Goal: Task Accomplishment & Management: Use online tool/utility

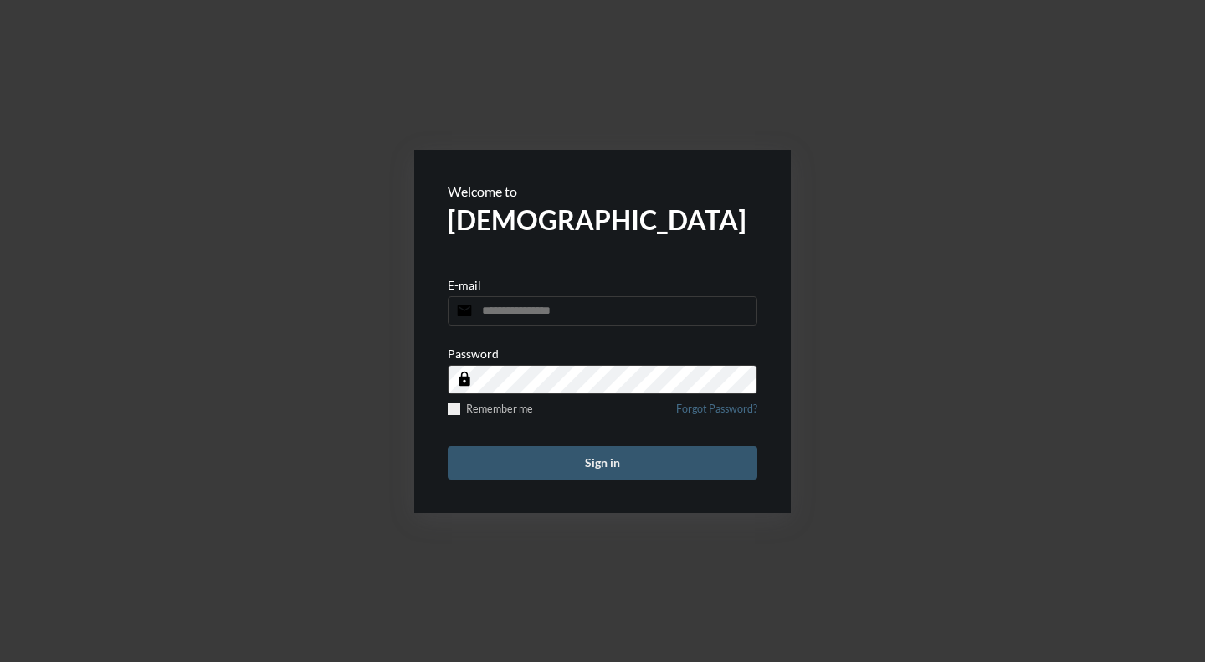
type input "**********"
click at [617, 462] on button "Sign in" at bounding box center [603, 462] width 310 height 33
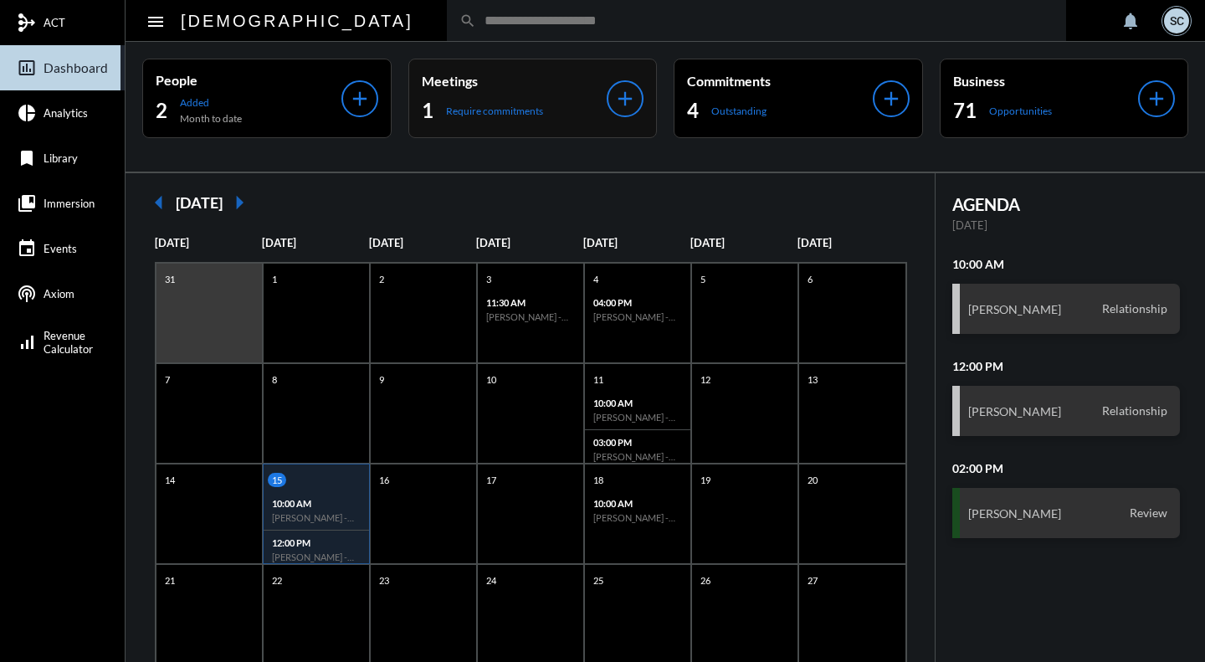
click at [515, 64] on div "Meetings 1 Require commitments add" at bounding box center [532, 99] width 249 height 80
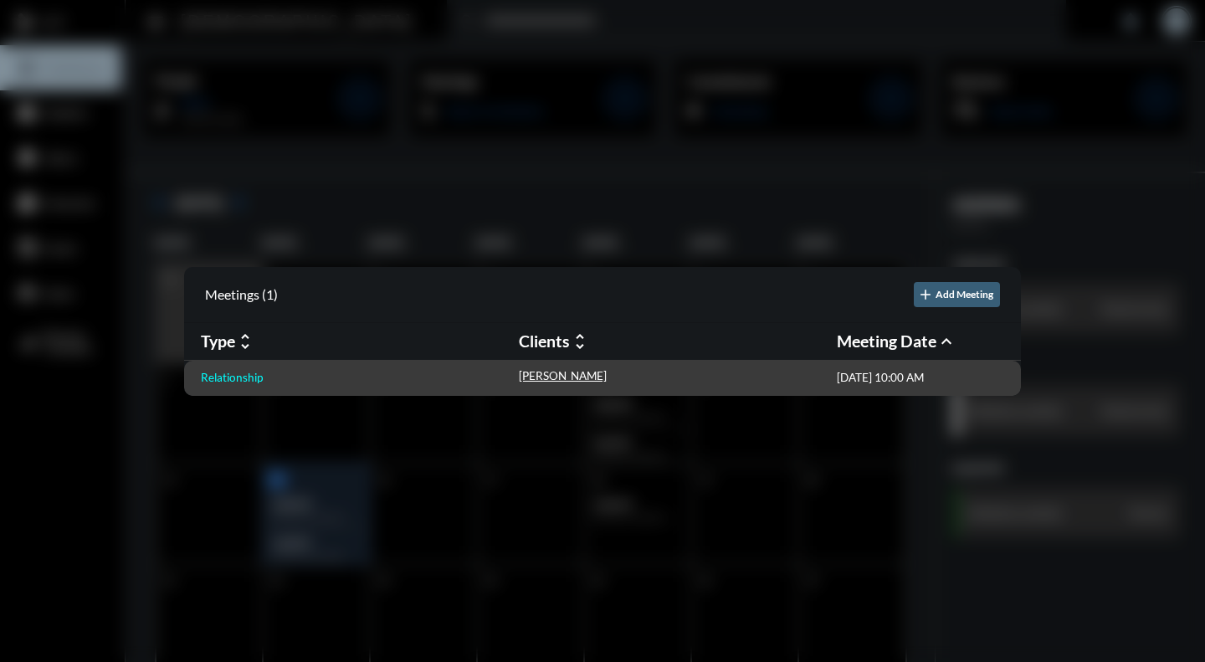
click at [244, 382] on p "Relationship" at bounding box center [232, 377] width 62 height 13
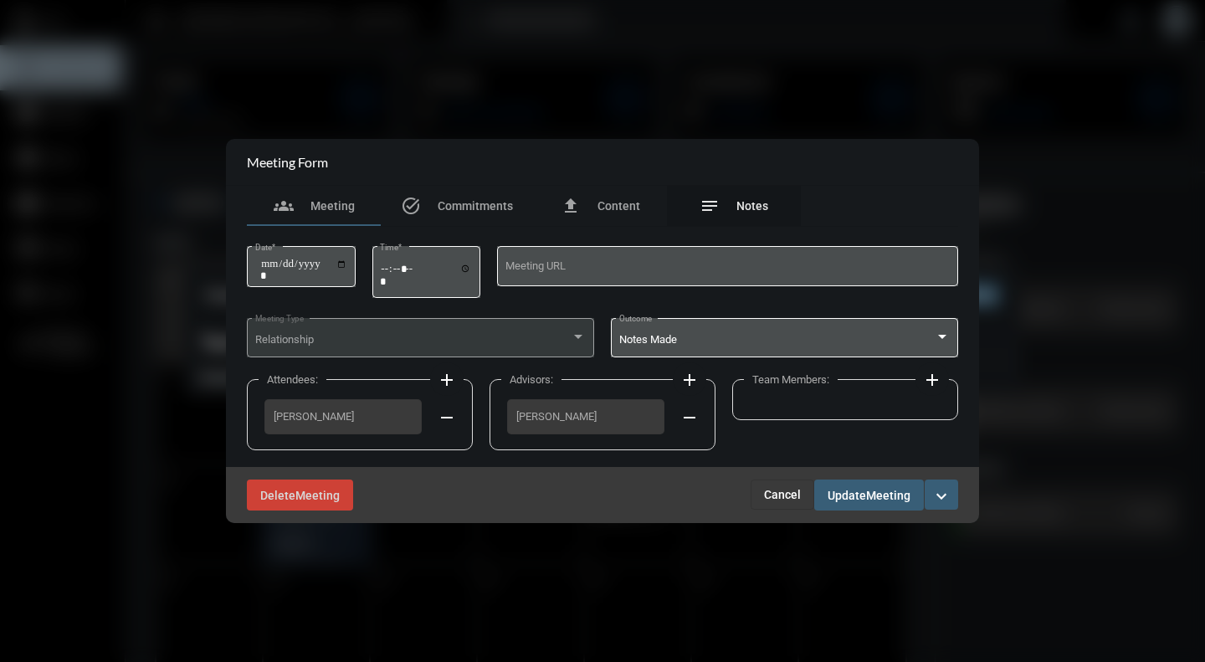
click at [761, 198] on div "notes Notes" at bounding box center [734, 206] width 69 height 20
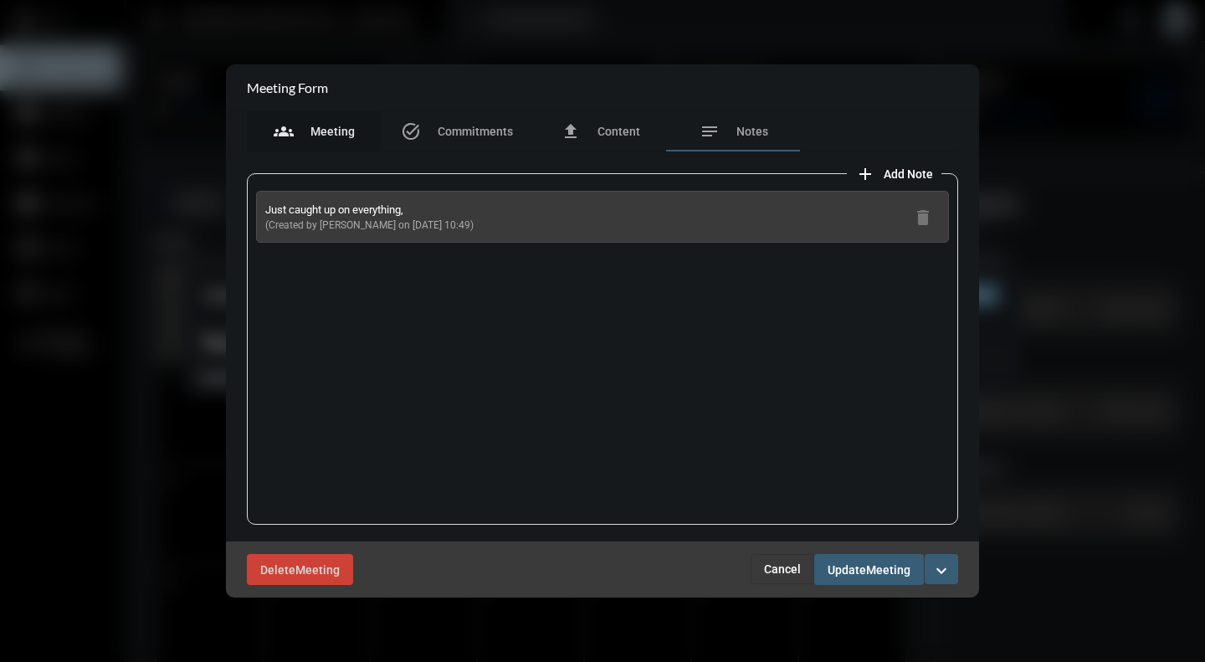
click at [303, 141] on div "groups Meeting" at bounding box center [314, 131] width 81 height 20
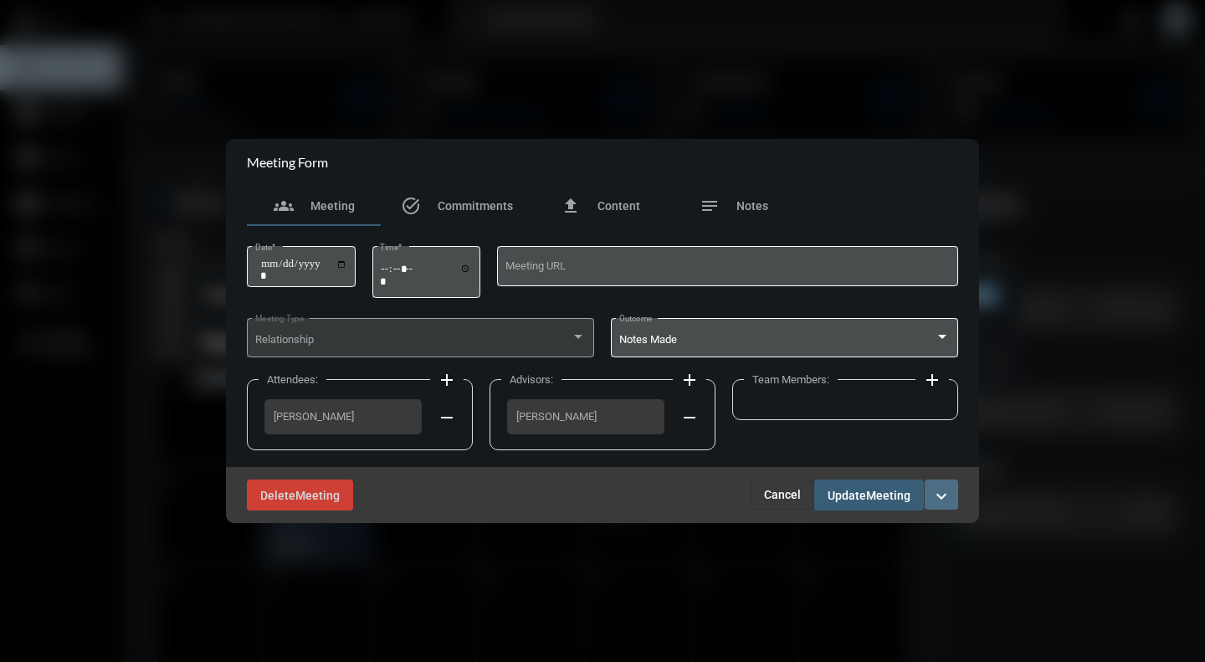
click at [947, 506] on mat-icon "expand_more" at bounding box center [941, 496] width 20 height 20
click at [844, 542] on section "checkmark Complete" at bounding box center [871, 531] width 176 height 33
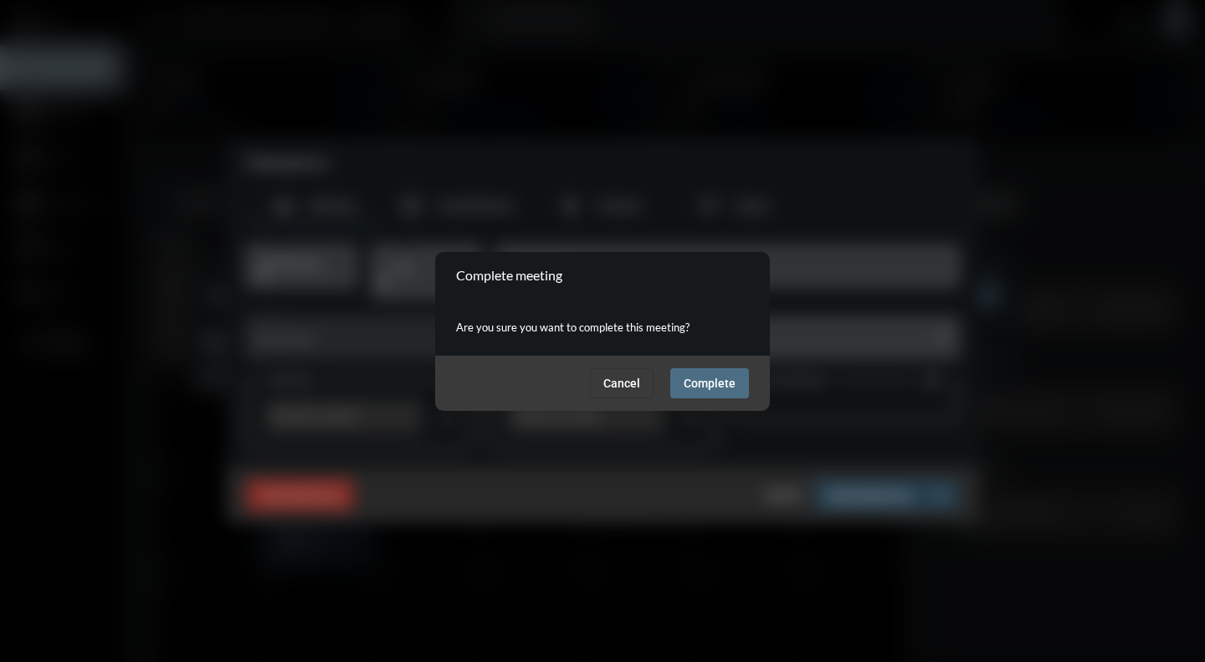
click at [726, 389] on span "Complete" at bounding box center [710, 383] width 52 height 13
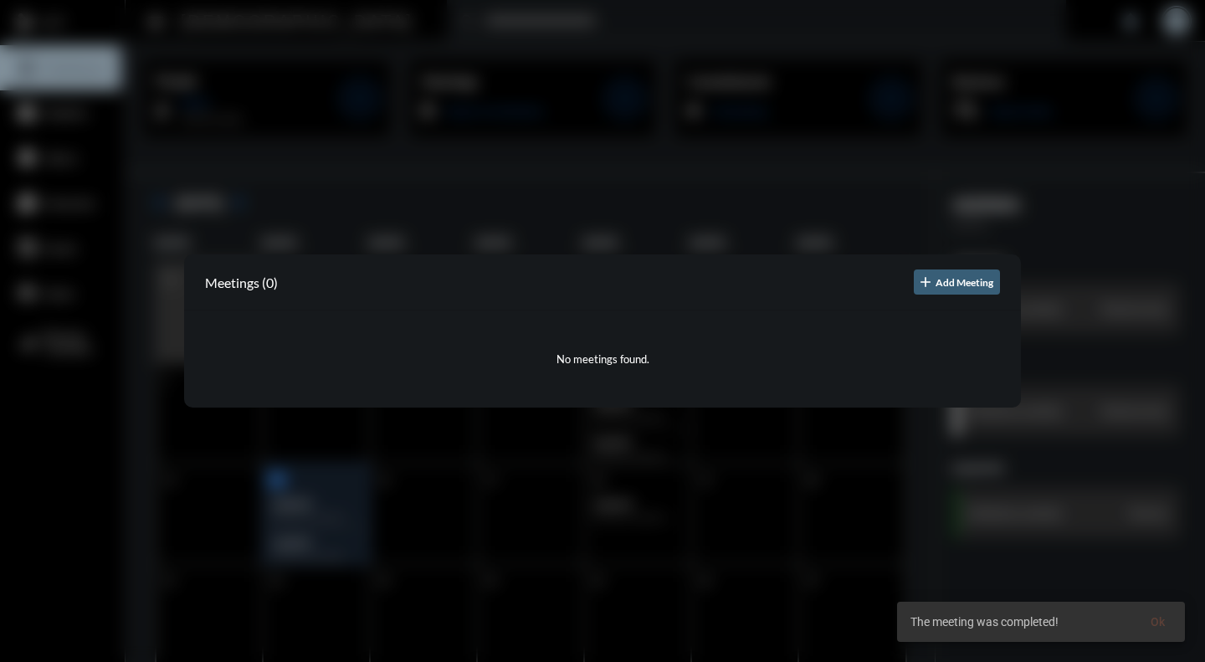
click at [772, 558] on div at bounding box center [602, 331] width 1205 height 662
